Goal: Transaction & Acquisition: Obtain resource

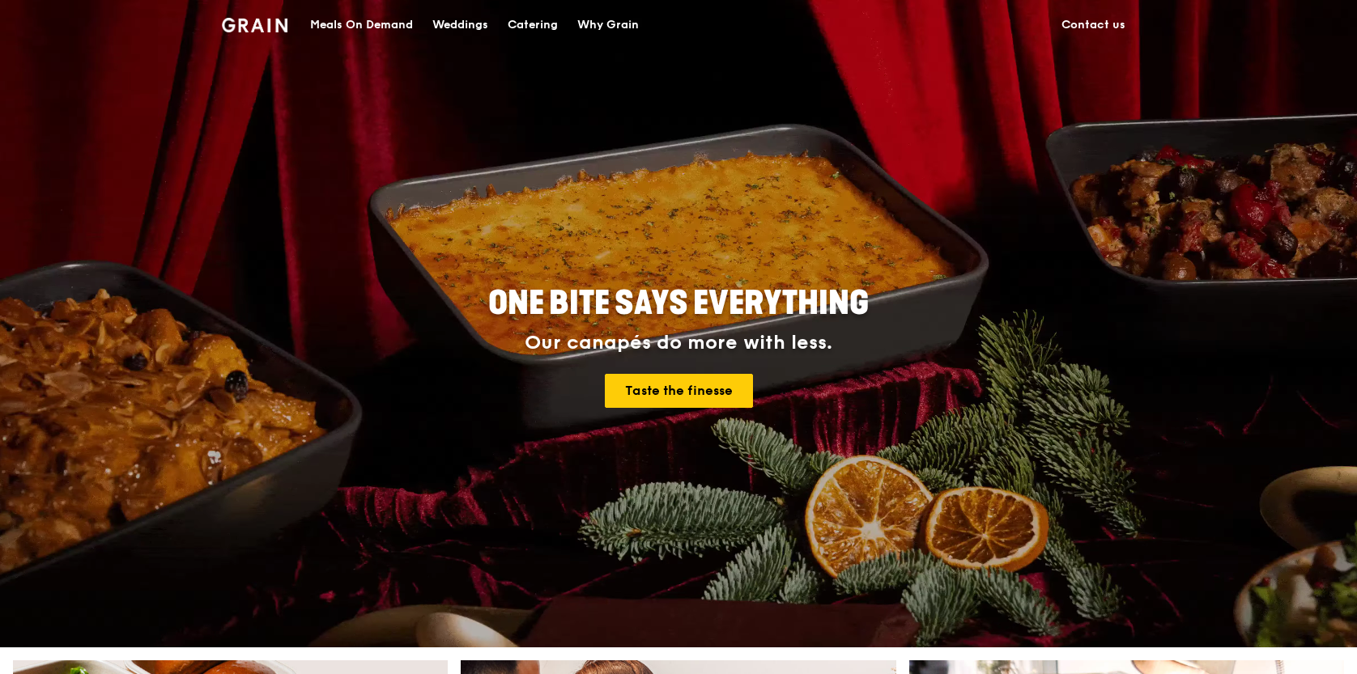
click at [545, 28] on div "Catering" at bounding box center [533, 25] width 50 height 49
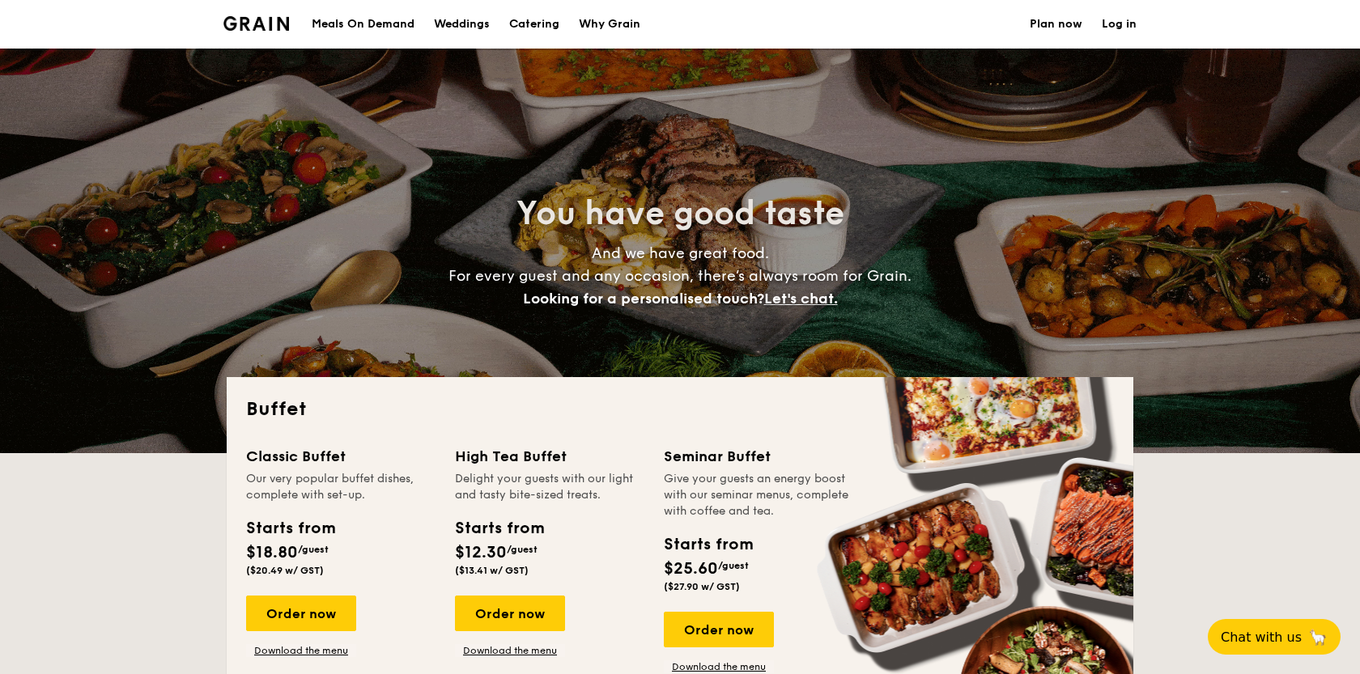
select select
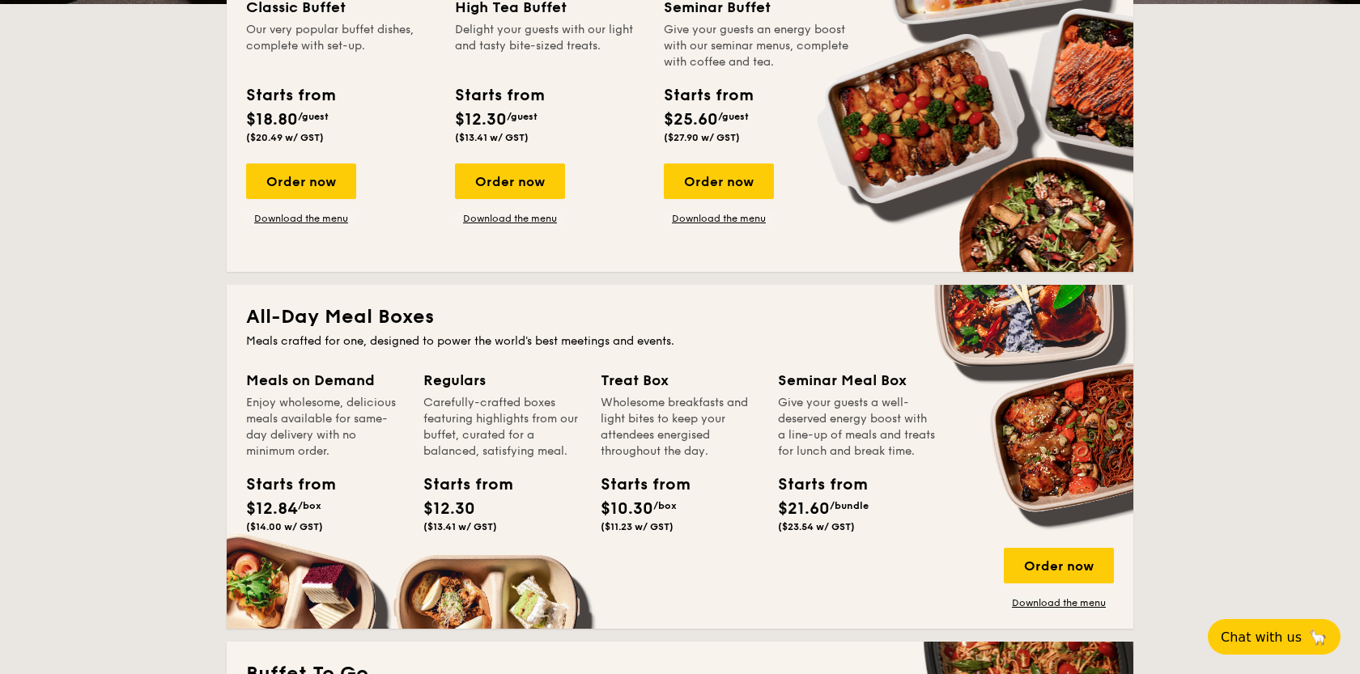
scroll to position [448, 0]
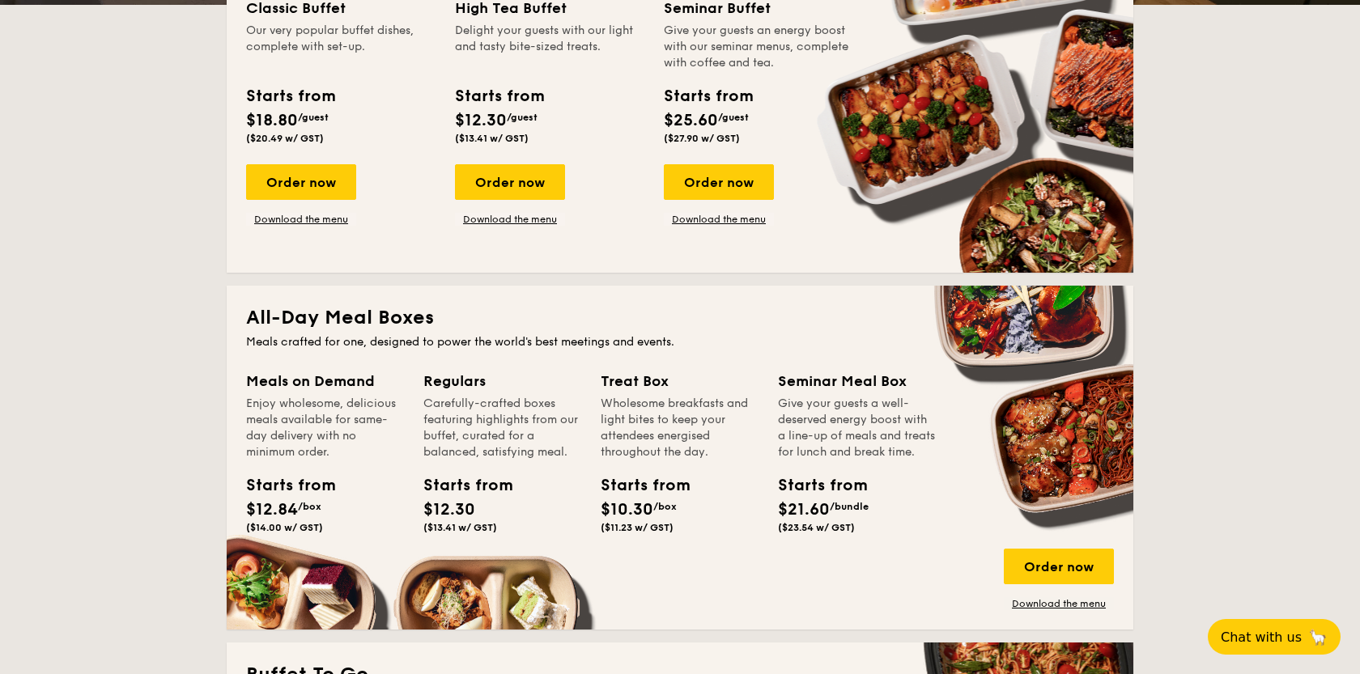
click at [495, 228] on div "Classic Buffet Our very popular buffet dishes, complete with set-up. Starts fro…" at bounding box center [680, 125] width 868 height 257
click at [494, 209] on div "Order now Download the menu" at bounding box center [510, 195] width 110 height 62
click at [492, 219] on link "Download the menu" at bounding box center [510, 219] width 110 height 13
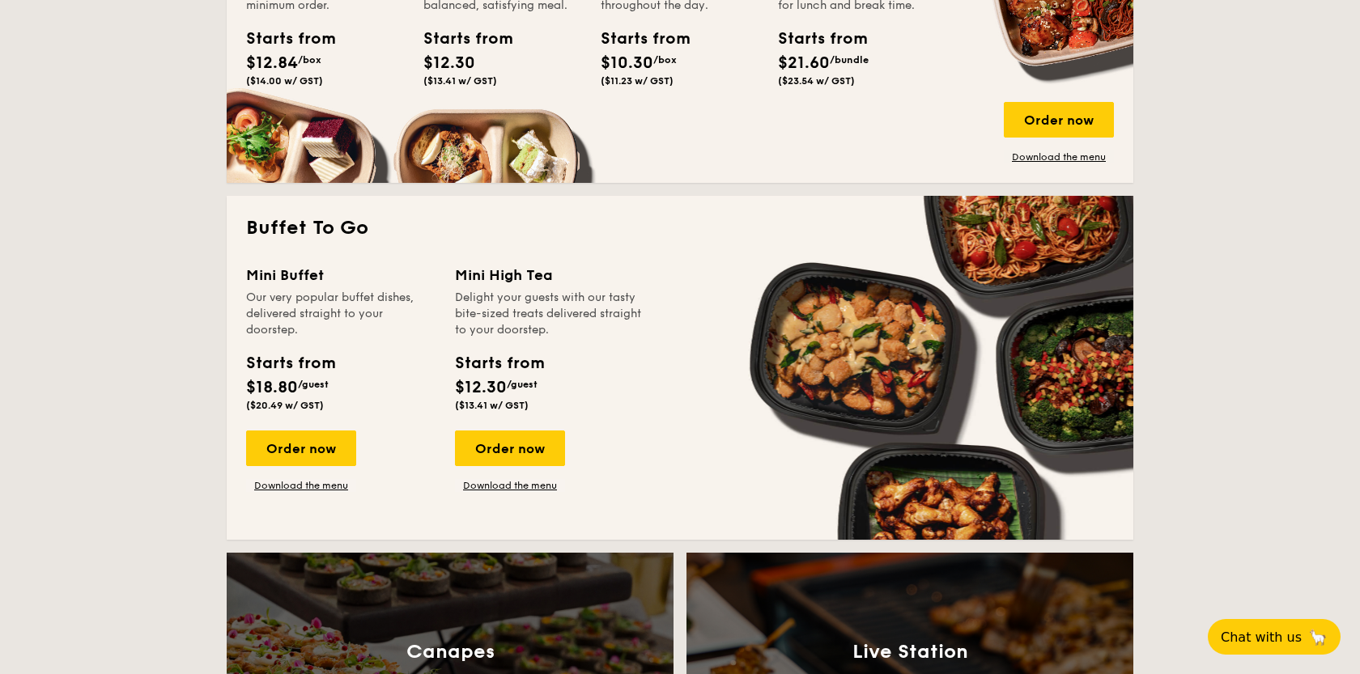
scroll to position [892, 0]
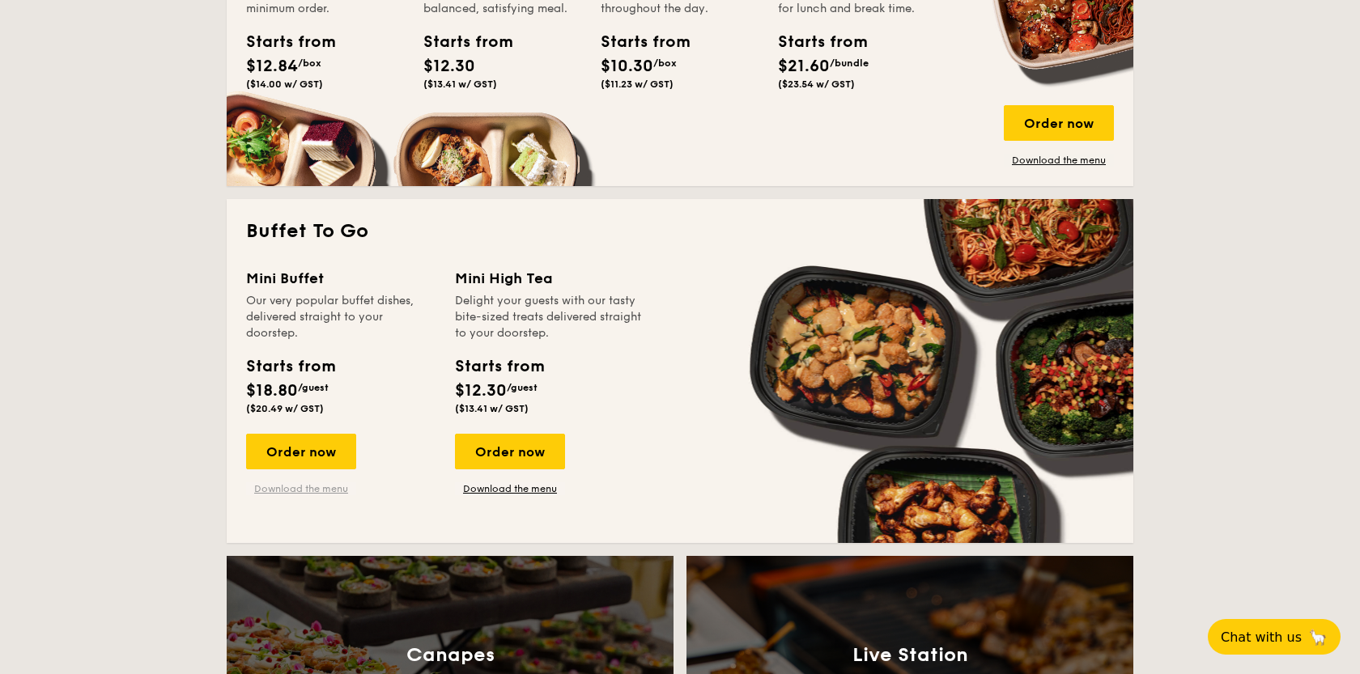
click at [278, 489] on link "Download the menu" at bounding box center [301, 488] width 110 height 13
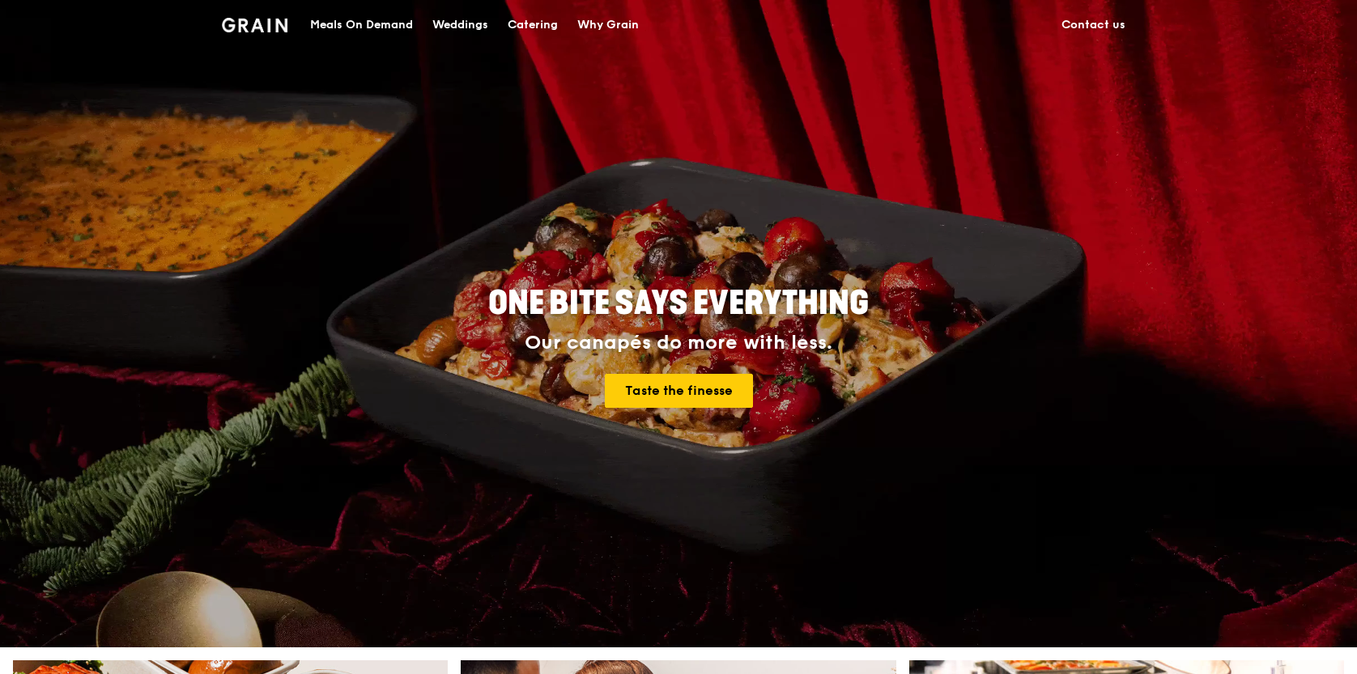
click at [529, 25] on div "Catering" at bounding box center [533, 25] width 50 height 49
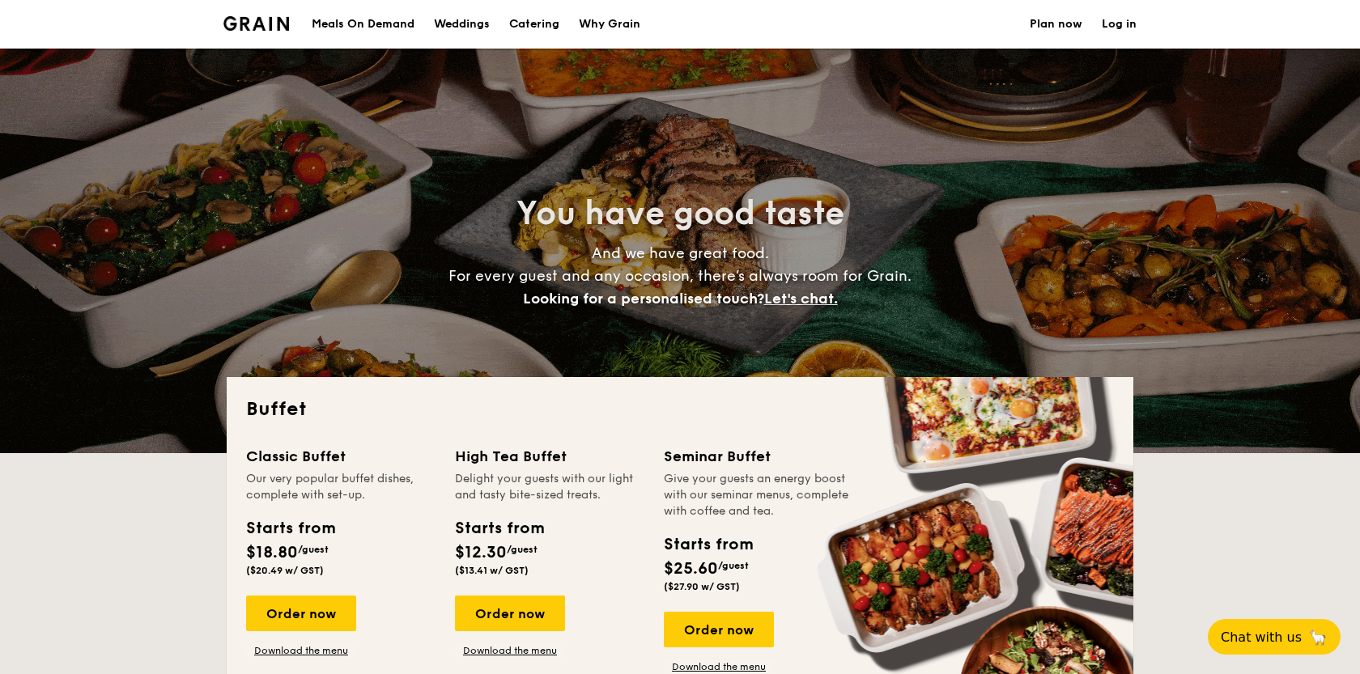
select select
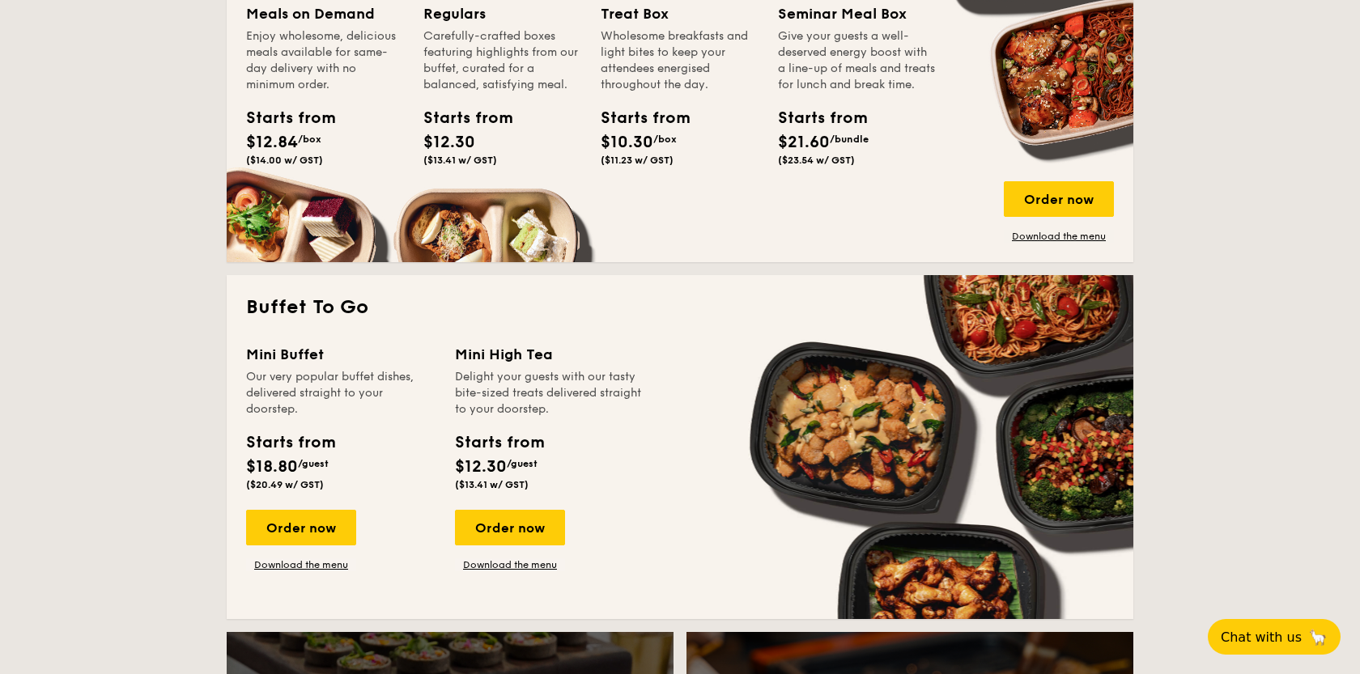
scroll to position [928, 0]
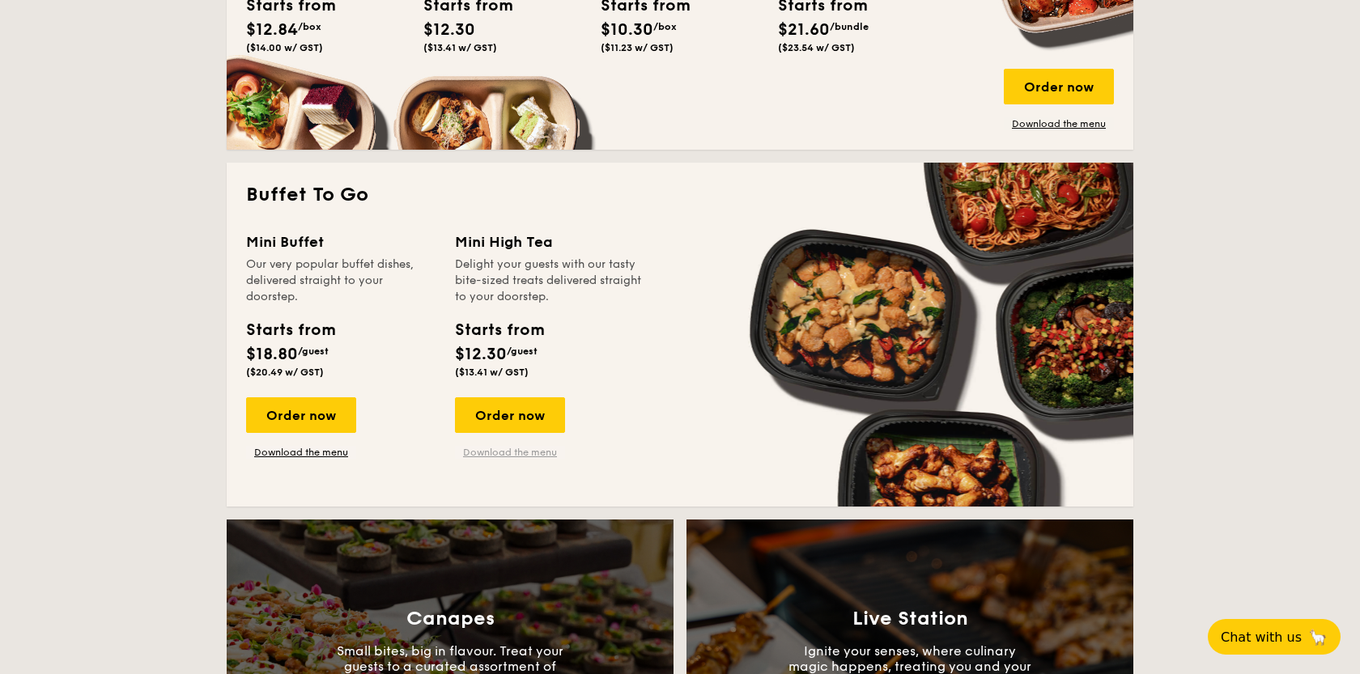
click at [517, 457] on link "Download the menu" at bounding box center [510, 452] width 110 height 13
